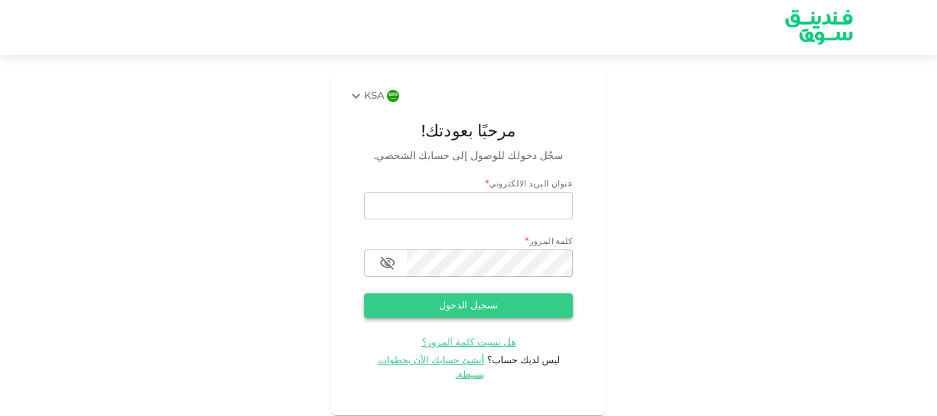
type input "[EMAIL_ADDRESS][DOMAIN_NAME]"
click at [460, 311] on button "تسجيل الدخول" at bounding box center [468, 306] width 209 height 25
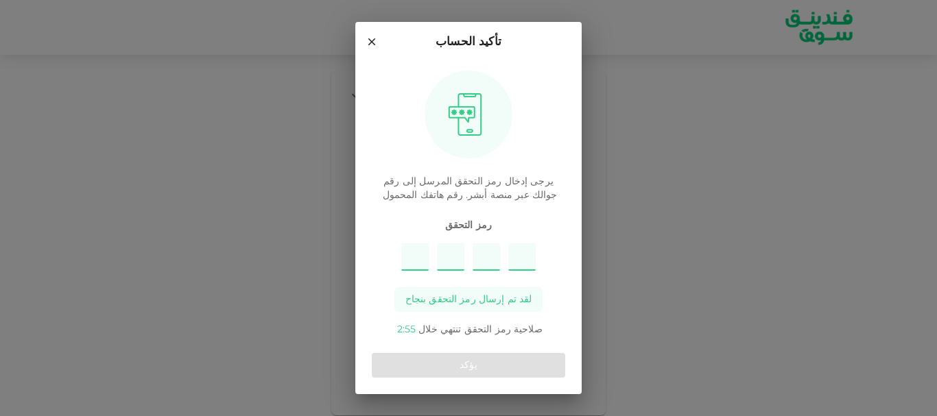
type input "1"
type input "3"
type input "2"
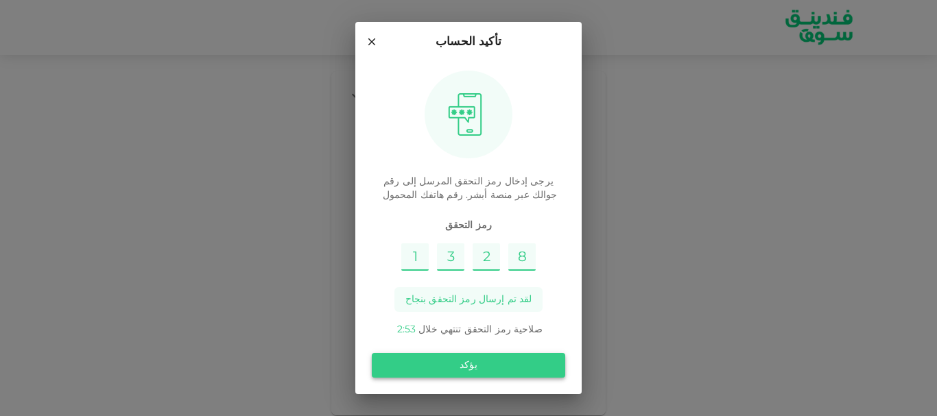
type input "8"
click at [468, 364] on button "يؤكد" at bounding box center [468, 365] width 193 height 25
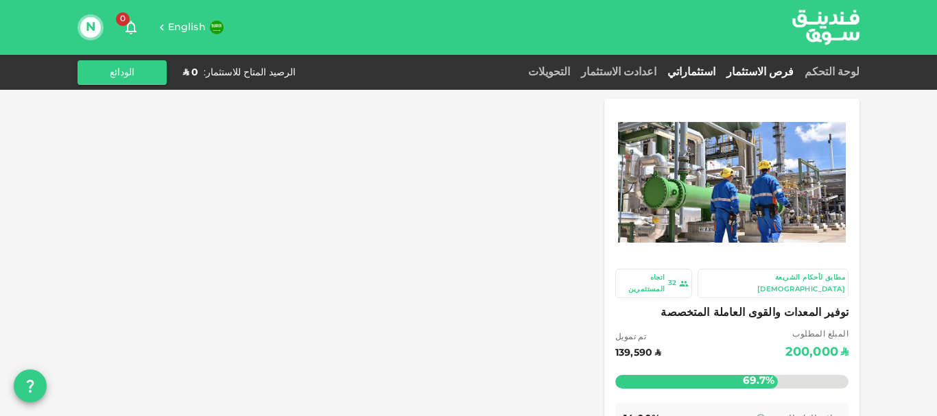
click at [721, 71] on link "استثماراتي" at bounding box center [691, 72] width 59 height 10
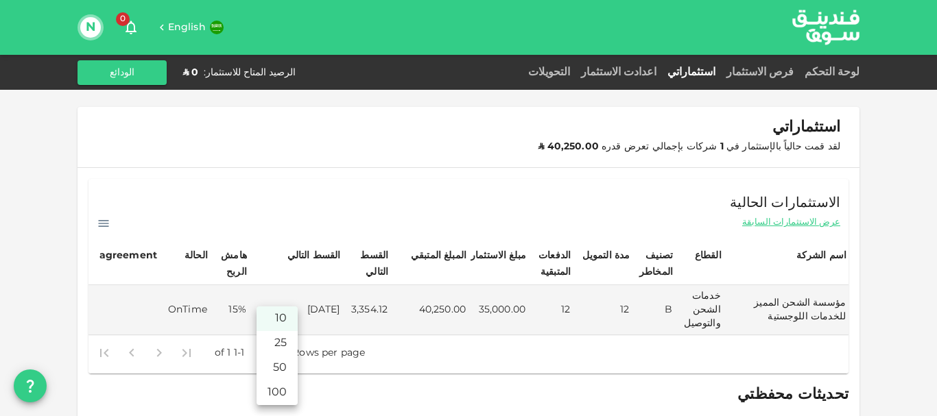
click at [263, 353] on body "English 0 N لوحة التحكم فرص الاستثمار استثماراتي اعدادت الاستثمار التحويلات الر…" at bounding box center [468, 208] width 937 height 416
click at [224, 351] on div at bounding box center [468, 208] width 937 height 416
click at [99, 352] on div at bounding box center [146, 353] width 110 height 27
click at [108, 353] on div at bounding box center [146, 353] width 110 height 27
click at [107, 225] on icon at bounding box center [104, 223] width 10 height 7
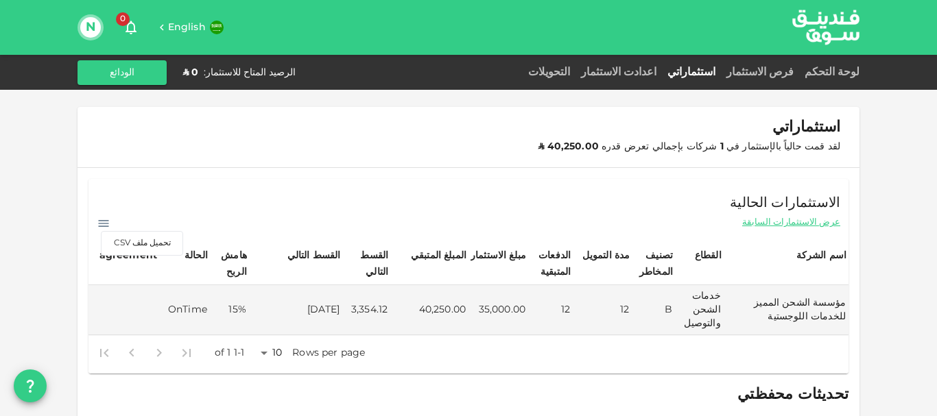
click at [378, 187] on div "الاستثمارات الحالية عرض الاستثمارات السابقة تحميل ملف CSV" at bounding box center [468, 205] width 760 height 52
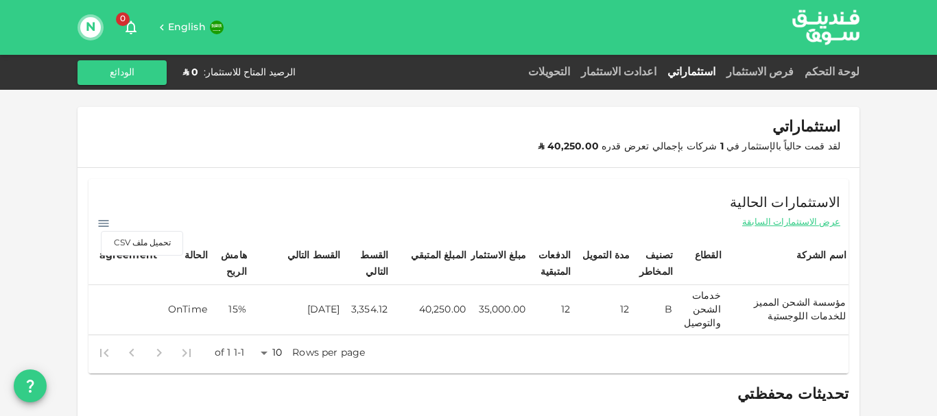
click at [338, 309] on td "[DATE]" at bounding box center [296, 310] width 94 height 50
drag, startPoint x: 248, startPoint y: 303, endPoint x: 224, endPoint y: 305, distance: 24.2
click at [246, 303] on td "15%" at bounding box center [229, 310] width 39 height 50
click at [200, 309] on td "OnTime" at bounding box center [184, 310] width 51 height 50
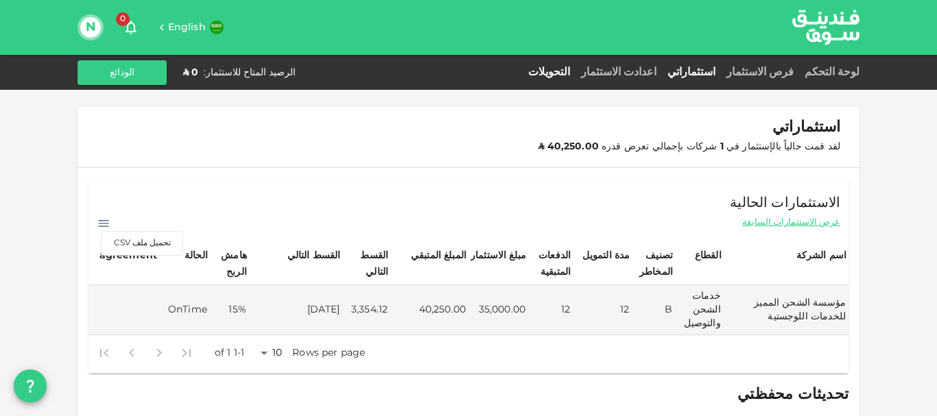
click at [576, 71] on link "التحويلات" at bounding box center [549, 72] width 53 height 10
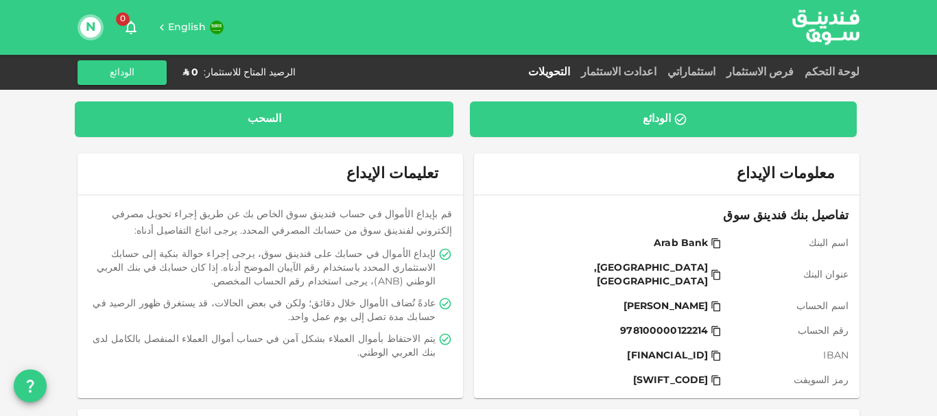
click at [280, 121] on div "السحب" at bounding box center [265, 120] width 34 height 14
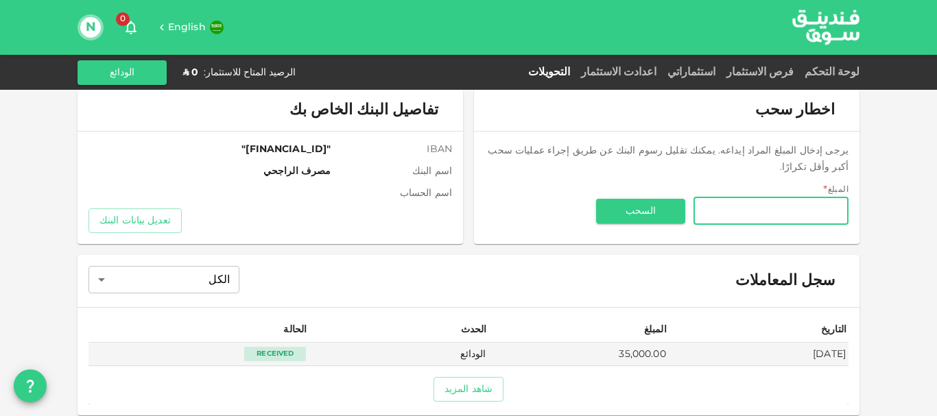
scroll to position [71, 0]
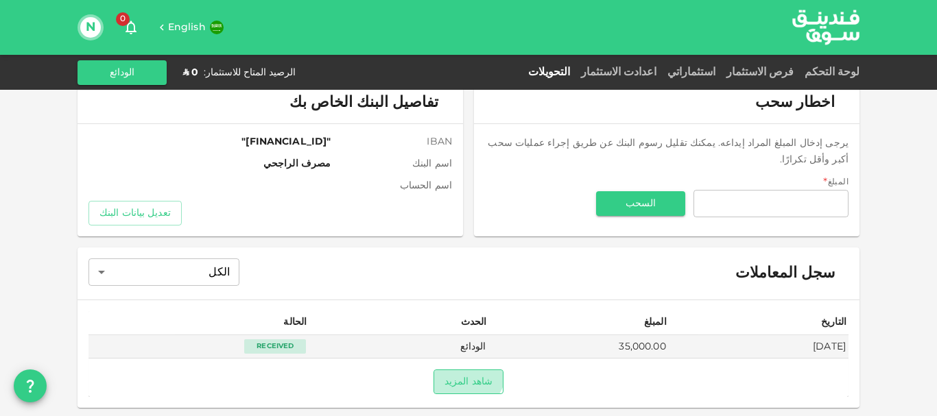
click at [478, 373] on button "شاهد المزيد" at bounding box center [469, 382] width 70 height 25
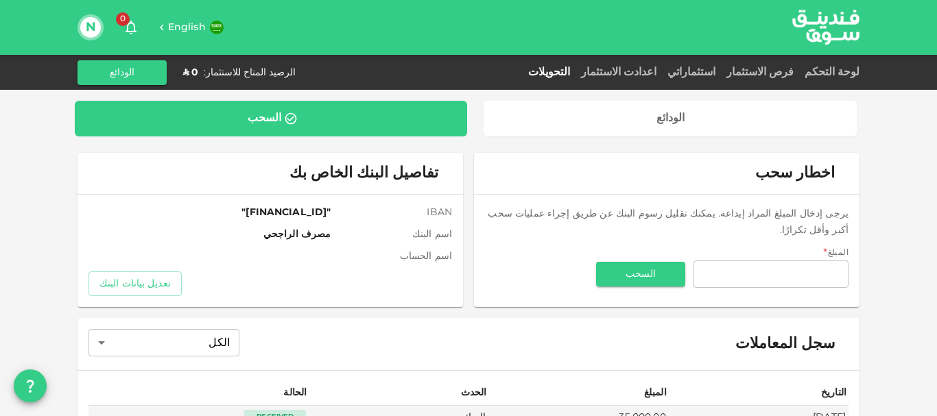
scroll to position [0, 0]
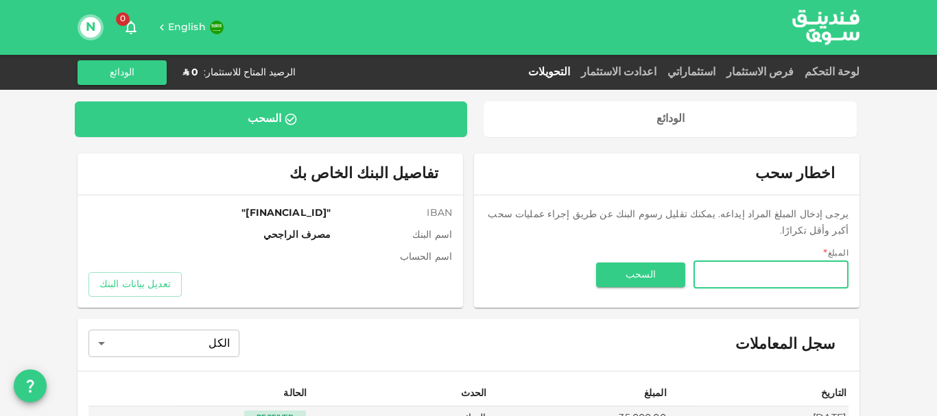
click at [746, 261] on input "المبلغ" at bounding box center [771, 274] width 155 height 27
type input "1,000"
click at [611, 263] on button "السحب" at bounding box center [640, 275] width 89 height 25
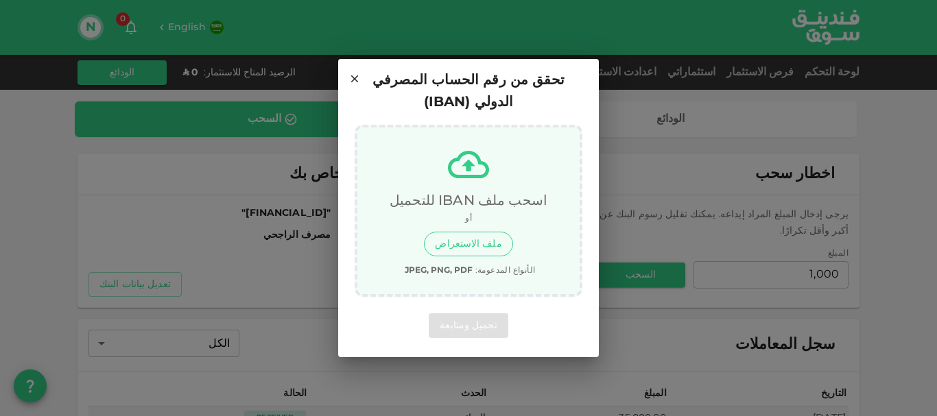
click at [484, 232] on button "ملف الاستعراض" at bounding box center [468, 244] width 88 height 25
click at [474, 233] on button "ملف الاستعراض" at bounding box center [468, 244] width 88 height 25
click at [477, 155] on icon at bounding box center [468, 164] width 41 height 41
click at [353, 85] on icon at bounding box center [354, 79] width 12 height 12
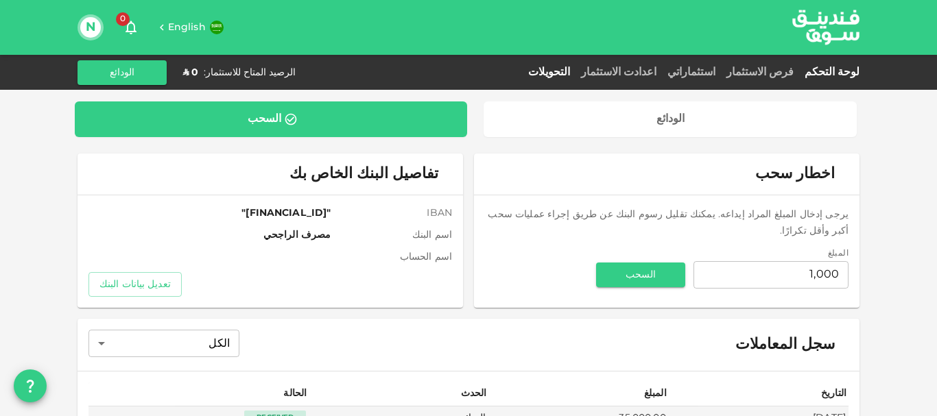
click at [831, 70] on link "لوحة التحكم" at bounding box center [829, 72] width 60 height 10
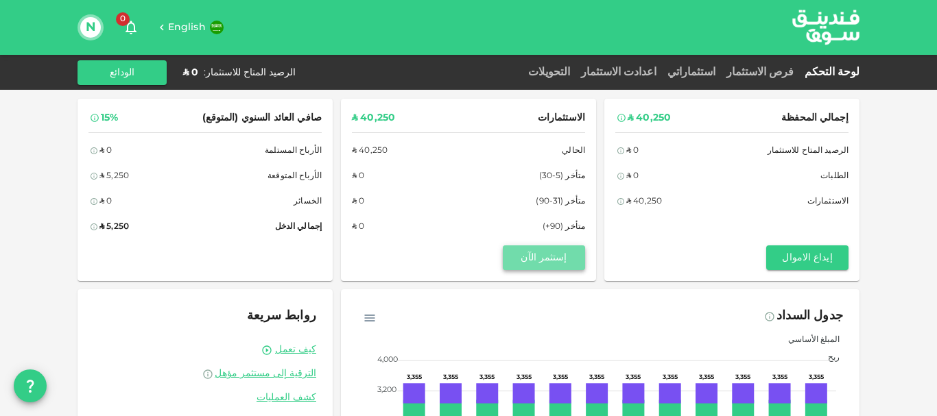
click at [543, 256] on button "إستثمر الآن" at bounding box center [544, 258] width 82 height 25
